Goal: Information Seeking & Learning: Learn about a topic

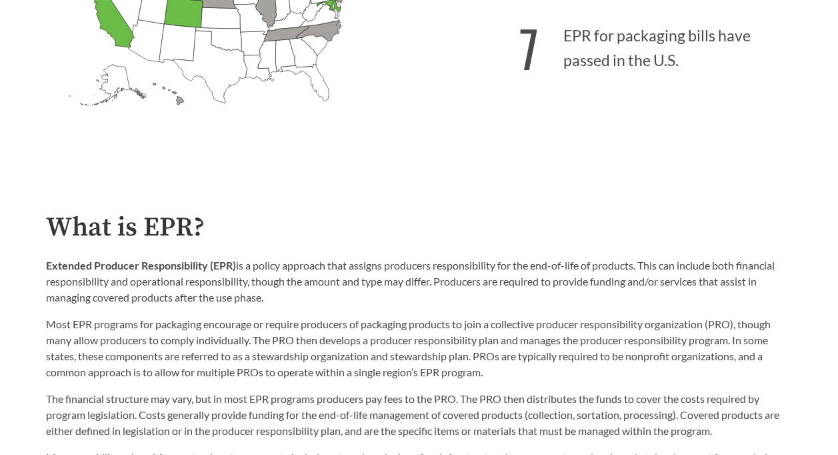
scroll to position [600, 0]
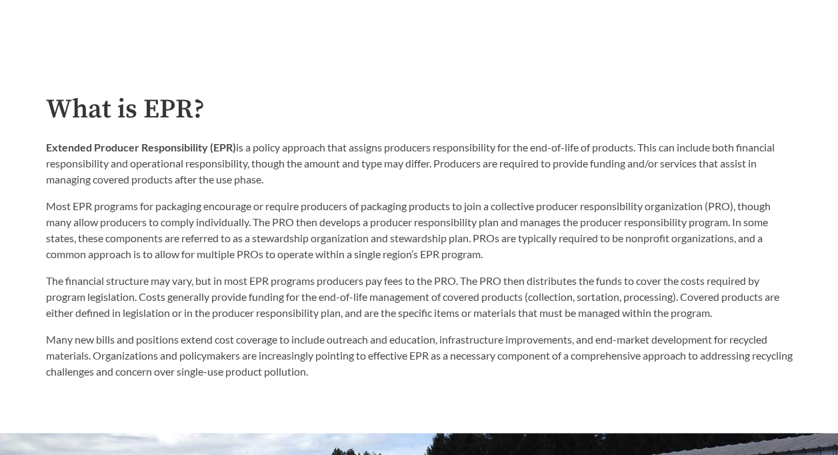
drag, startPoint x: 57, startPoint y: 100, endPoint x: 327, endPoint y: 179, distance: 281.5
click at [327, 179] on div "What is EPR? Extended Producer Responsibility (EPR) is a policy approach that a…" at bounding box center [419, 237] width 747 height 285
copy div "What is EPR? Extended Producer Responsibility (EPR) is a policy approach that a…"
drag, startPoint x: 45, startPoint y: 204, endPoint x: 116, endPoint y: 208, distance: 71.5
click at [116, 208] on div "What is EPR? Extended Producer Responsibility (EPR) is a policy approach that a…" at bounding box center [419, 237] width 768 height 285
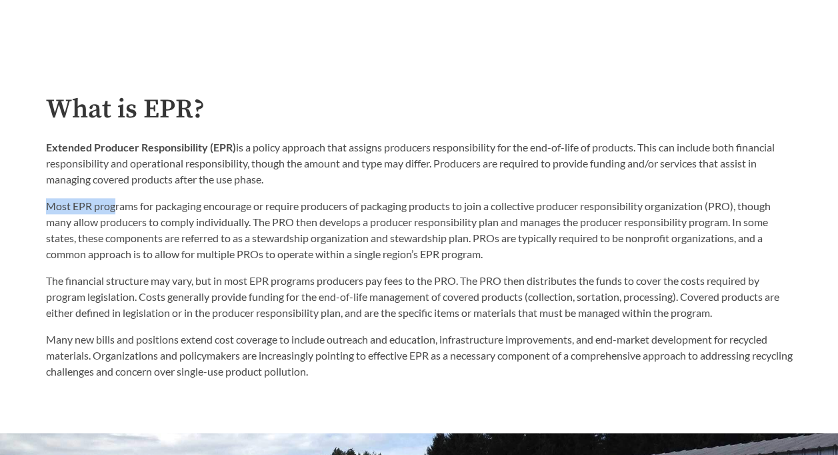
click at [116, 208] on p "Most EPR programs for packaging encourage or require producers of packaging pro…" at bounding box center [419, 230] width 747 height 64
drag, startPoint x: 88, startPoint y: 212, endPoint x: 67, endPoint y: 210, distance: 20.8
click at [87, 212] on p "Most EPR programs for packaging encourage or require producers of packaging pro…" at bounding box center [419, 230] width 747 height 64
drag, startPoint x: 124, startPoint y: 208, endPoint x: 96, endPoint y: 209, distance: 28.0
click at [123, 208] on p "Most EPR programs for packaging encourage or require producers of packaging pro…" at bounding box center [419, 230] width 747 height 64
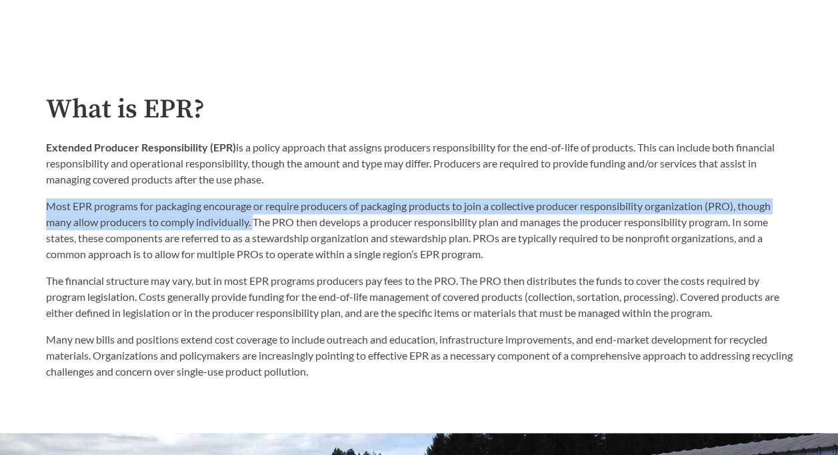
drag, startPoint x: 48, startPoint y: 204, endPoint x: 256, endPoint y: 225, distance: 209.2
click at [256, 225] on p "Most EPR programs for packaging encourage or require producers of packaging pro…" at bounding box center [419, 230] width 747 height 64
drag, startPoint x: 256, startPoint y: 225, endPoint x: 177, endPoint y: 225, distance: 78.7
copy p "Most EPR programs for packaging encourage or require producers of packaging pro…"
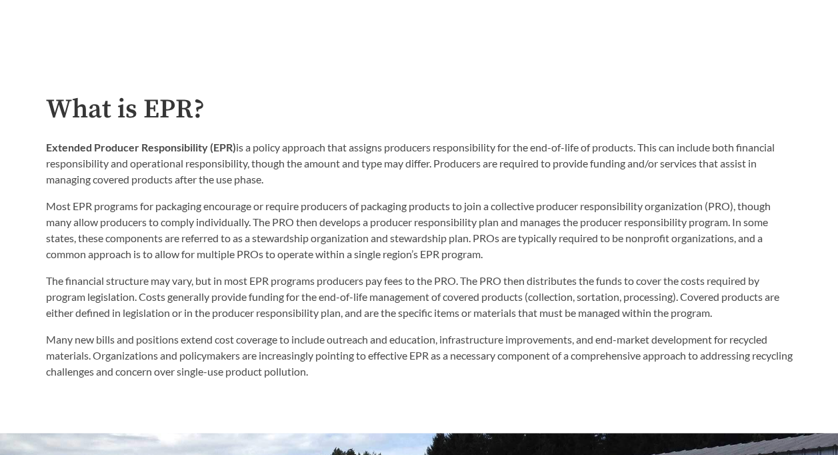
click at [229, 332] on div "The financial structure may vary, but in most EPR programs producers pay fees t…" at bounding box center [419, 326] width 747 height 107
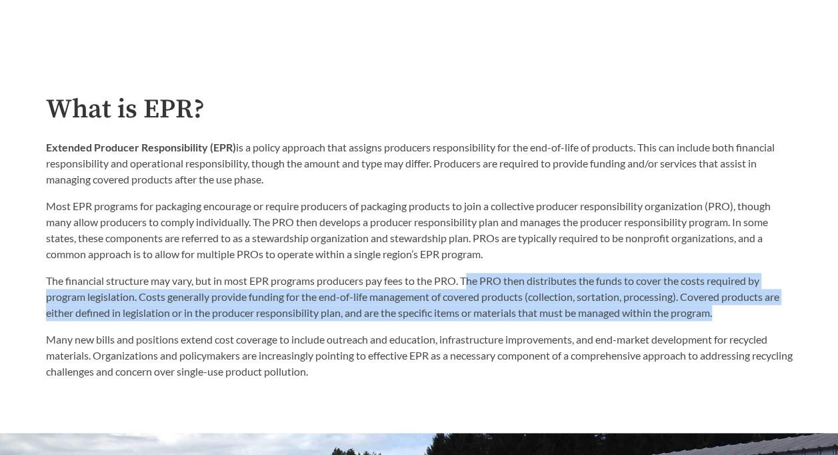
drag, startPoint x: 471, startPoint y: 283, endPoint x: 816, endPoint y: 320, distance: 346.8
copy p "he PRO then distributes the funds to cover the costs required by program legisl…"
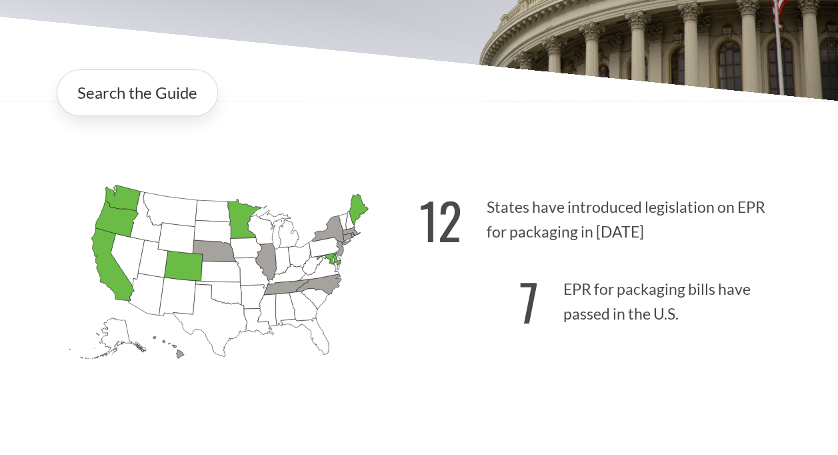
scroll to position [267, 0]
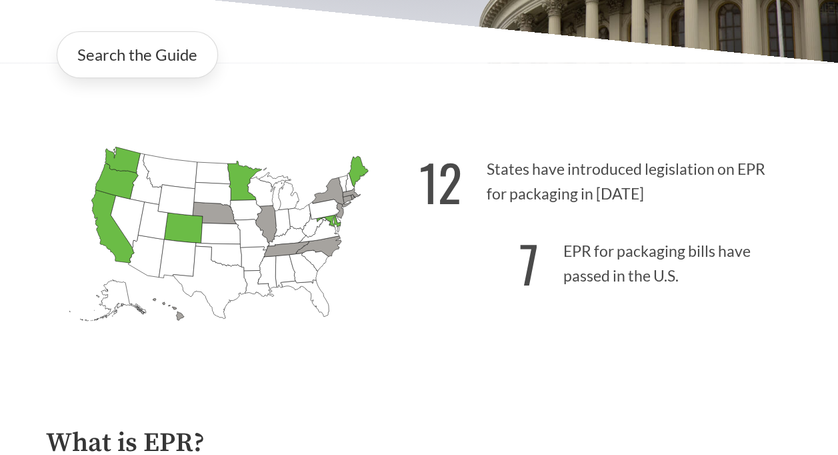
click at [185, 247] on icon "[US_STATE] Introduced:" at bounding box center [177, 258] width 37 height 39
click at [115, 159] on icon "[US_STATE] Passed: 1" at bounding box center [122, 160] width 35 height 26
click at [159, 215] on icon "[US_STATE] Introduced:" at bounding box center [153, 220] width 30 height 37
drag, startPoint x: 159, startPoint y: 215, endPoint x: 412, endPoint y: 329, distance: 276.7
click at [411, 330] on icon "[US_STATE] Introduced: [US_STATE] Introduced: [US_STATE] Introduced: [US_STATE]…" at bounding box center [232, 253] width 373 height 233
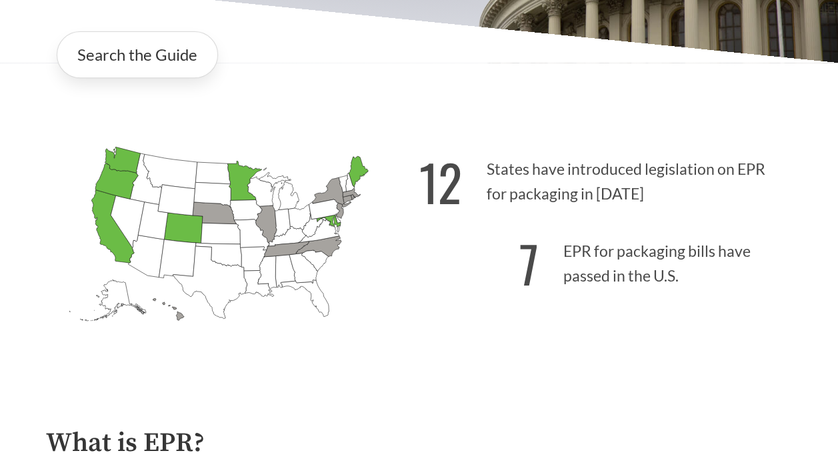
drag, startPoint x: 128, startPoint y: 201, endPoint x: 116, endPoint y: 190, distance: 16.5
click at [125, 197] on g "[US_STATE] Introduced: [US_STATE] Introduced: [US_STATE] Introduced: [US_STATE]…" at bounding box center [218, 233] width 299 height 173
drag, startPoint x: 113, startPoint y: 174, endPoint x: 115, endPoint y: 164, distance: 10.2
click at [115, 168] on g "[US_STATE] Introduced: [US_STATE] Introduced: [US_STATE] Introduced: [US_STATE]…" at bounding box center [218, 233] width 299 height 173
drag, startPoint x: 115, startPoint y: 164, endPoint x: 256, endPoint y: 193, distance: 143.8
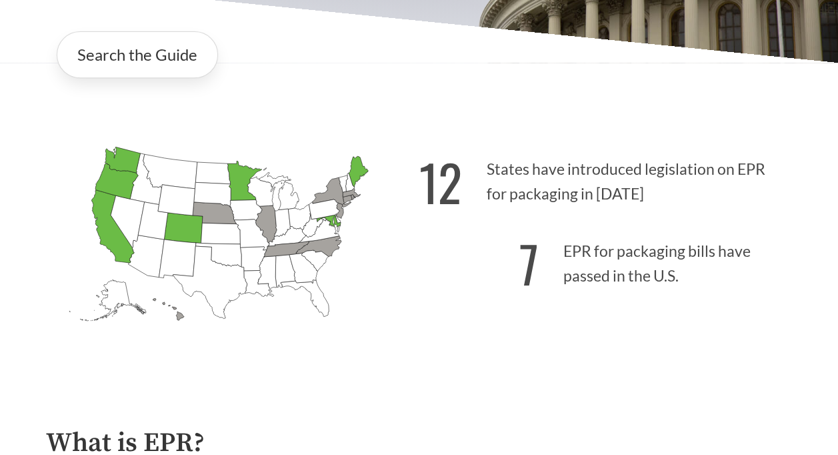
click at [312, 173] on icon "[US_STATE] Introduced: [US_STATE] Introduced: [US_STATE] Introduced: [US_STATE]…" at bounding box center [232, 253] width 373 height 233
drag, startPoint x: 227, startPoint y: 219, endPoint x: 207, endPoint y: 231, distance: 23.0
click at [215, 226] on g "[US_STATE] Introduced: [US_STATE] Introduced: [US_STATE] Introduced: [US_STATE]…" at bounding box center [218, 233] width 299 height 173
drag, startPoint x: 217, startPoint y: 129, endPoint x: 490, endPoint y: 88, distance: 275.2
click at [490, 88] on div "Search the Guide" at bounding box center [419, 55] width 747 height 68
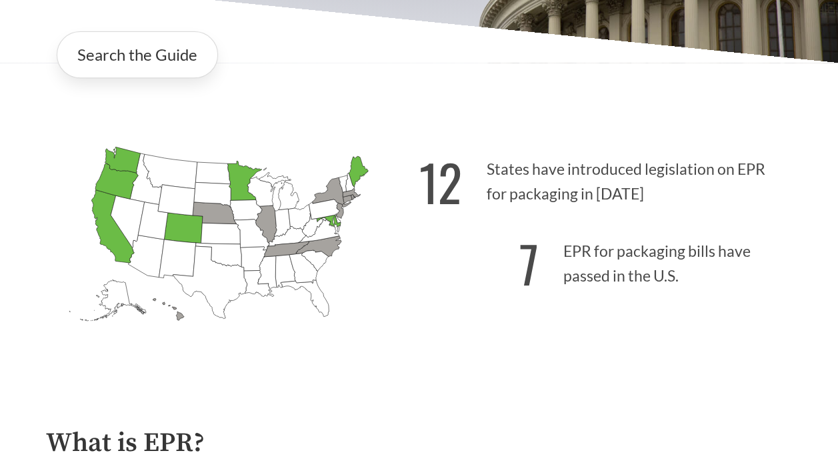
click at [79, 121] on div "[US_STATE] Introduced: [US_STATE] Introduced: [US_STATE] Introduced: [US_STATE]…" at bounding box center [419, 239] width 768 height 269
drag, startPoint x: 79, startPoint y: 121, endPoint x: 144, endPoint y: 157, distance: 73.7
click at [144, 157] on icon "[US_STATE] Introduced:" at bounding box center [170, 171] width 54 height 35
drag, startPoint x: 111, startPoint y: 125, endPoint x: 303, endPoint y: 99, distance: 193.2
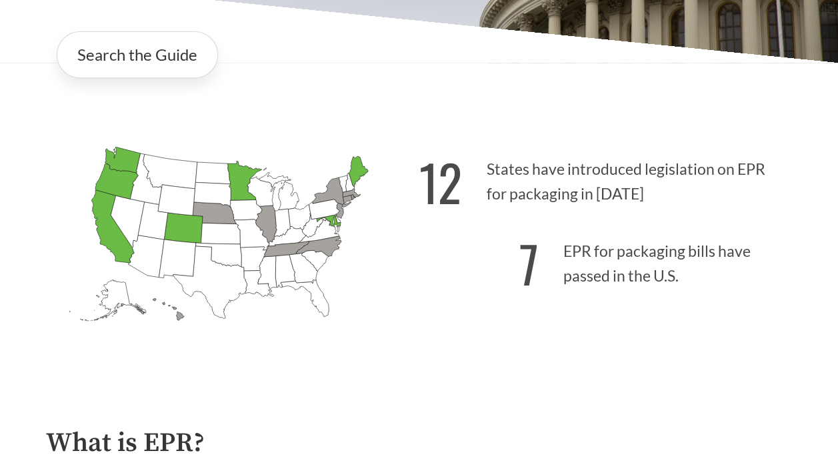
click at [295, 118] on div "[US_STATE] Introduced: [US_STATE] Introduced: [US_STATE] Introduced: [US_STATE]…" at bounding box center [419, 239] width 768 height 269
click at [217, 208] on icon "[US_STATE] Introduced: 1" at bounding box center [214, 213] width 44 height 22
drag, startPoint x: 217, startPoint y: 209, endPoint x: 173, endPoint y: 217, distance: 44.9
click at [173, 217] on icon "[US_STATE] Passed: 1" at bounding box center [183, 228] width 39 height 31
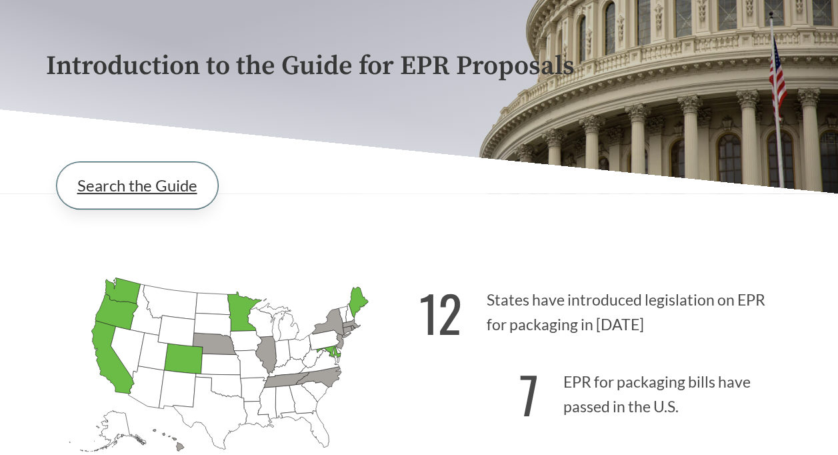
scroll to position [133, 0]
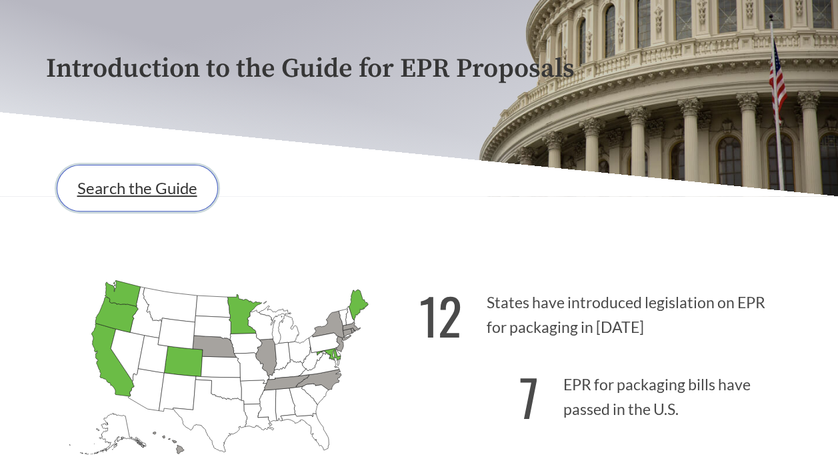
click at [111, 192] on link "Search the Guide" at bounding box center [137, 188] width 161 height 47
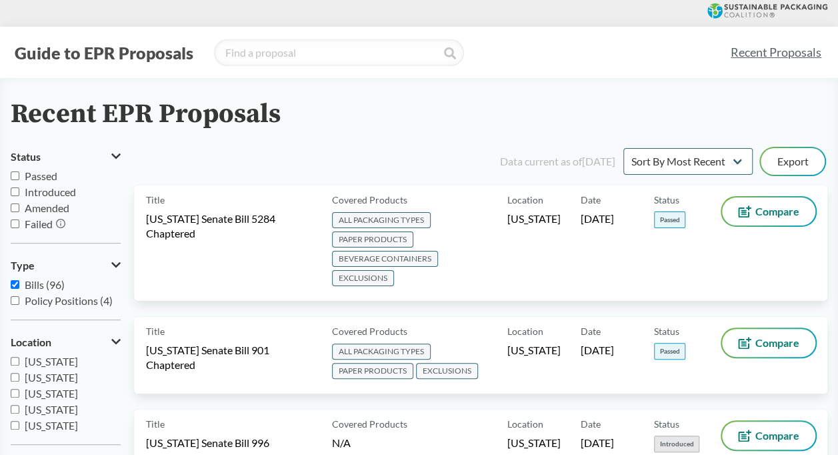
click at [15, 283] on input "Bills (96)" at bounding box center [15, 284] width 9 height 9
checkbox input "false"
click at [17, 191] on input "Introduced" at bounding box center [15, 191] width 9 height 9
checkbox input "true"
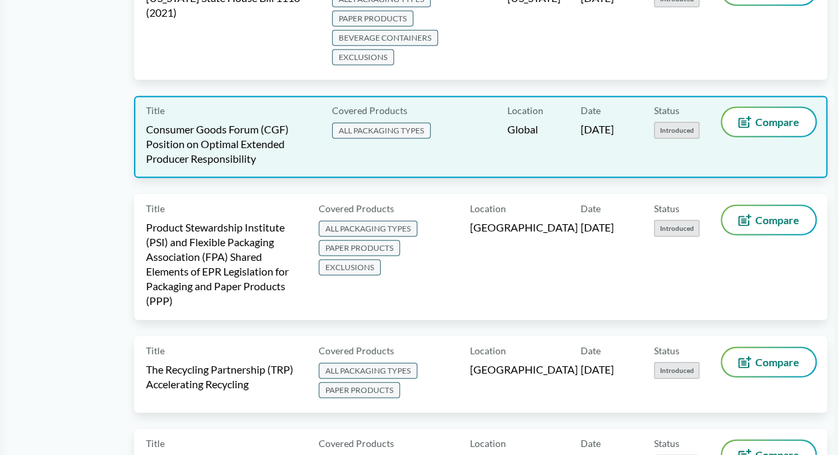
scroll to position [4143, 0]
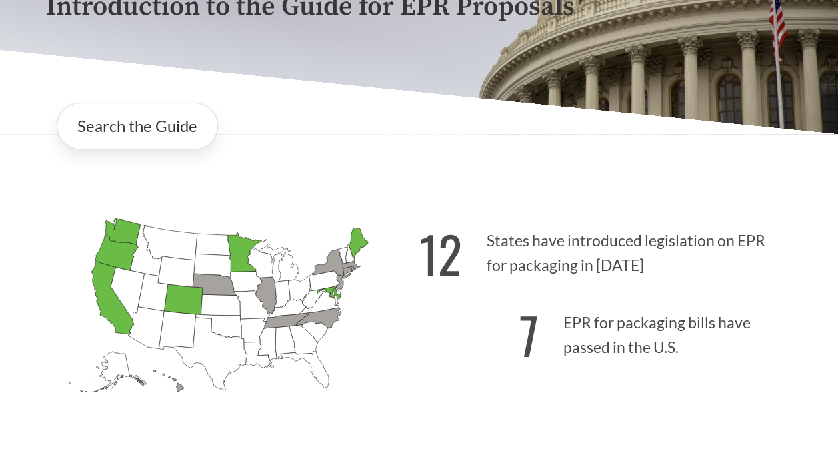
scroll to position [200, 0]
